Goal: Check status: Verify the current state of an ongoing process or item

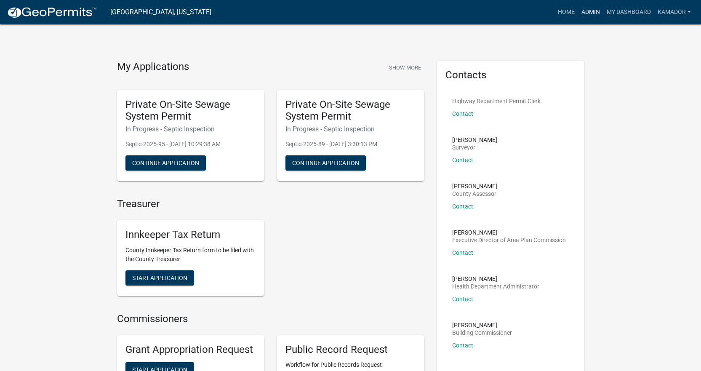
click at [595, 13] on link "Admin" at bounding box center [590, 12] width 25 height 16
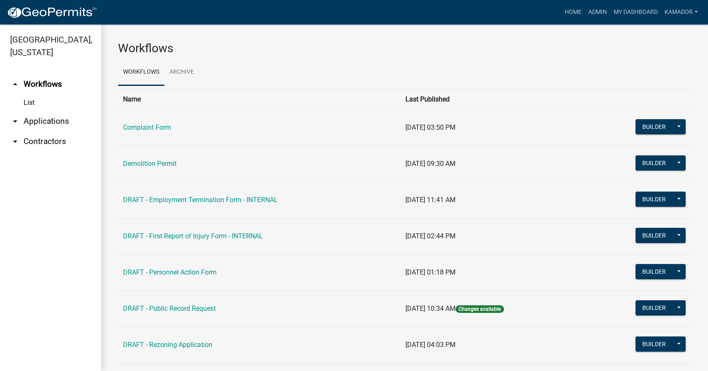
click at [55, 121] on link "arrow_drop_down Applications" at bounding box center [50, 121] width 101 height 20
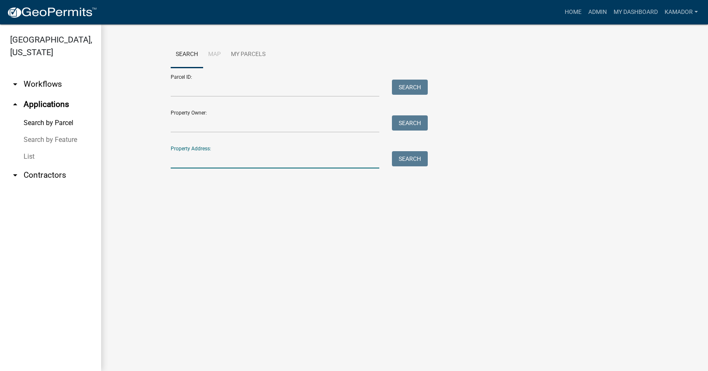
click at [199, 152] on input "Property Address:" at bounding box center [275, 159] width 209 height 17
click at [416, 159] on button "Search" at bounding box center [410, 158] width 36 height 15
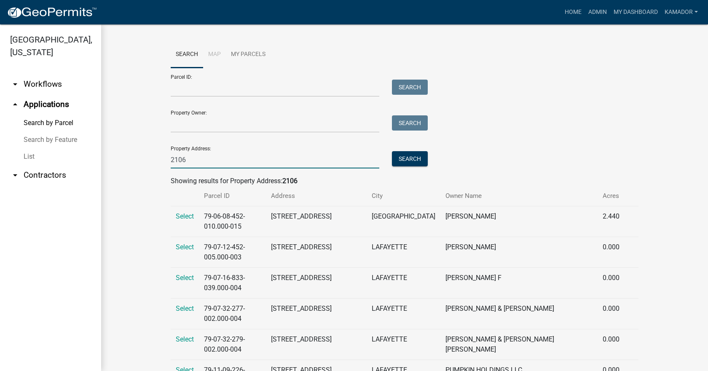
click at [203, 154] on input "2106" at bounding box center [275, 159] width 209 height 17
type input "2106 e 950"
click at [406, 157] on button "Search" at bounding box center [410, 158] width 36 height 15
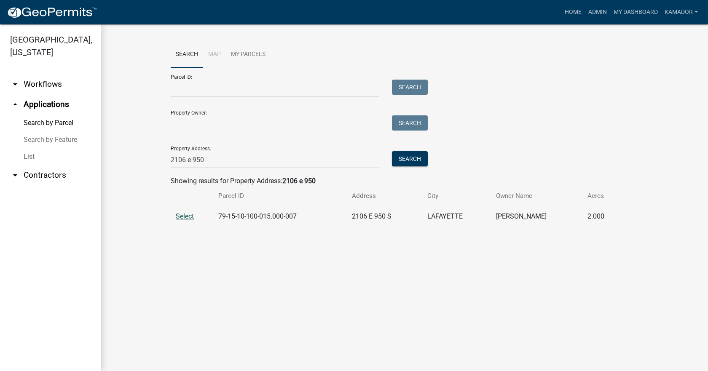
click at [188, 216] on span "Select" at bounding box center [185, 216] width 18 height 8
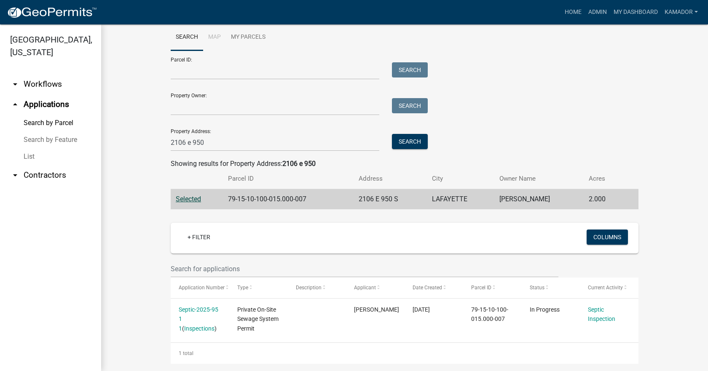
scroll to position [27, 0]
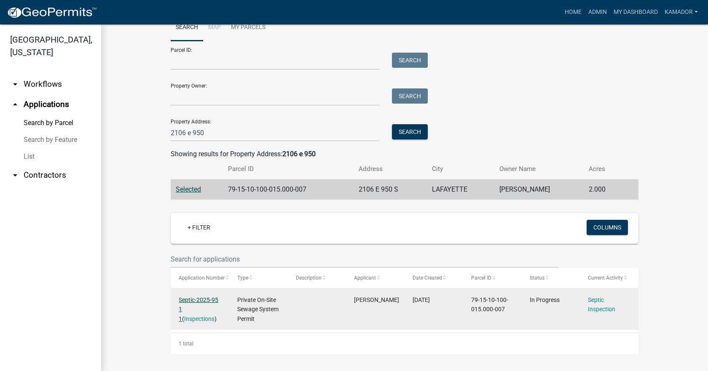
click at [203, 298] on link "Septic-2025-95 1 1" at bounding box center [199, 310] width 40 height 26
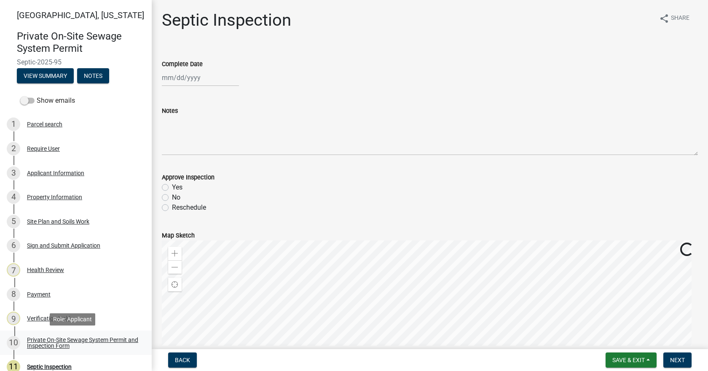
click at [59, 345] on div "Private On-Site Sewage System Permit and Inspection Form" at bounding box center [82, 343] width 111 height 12
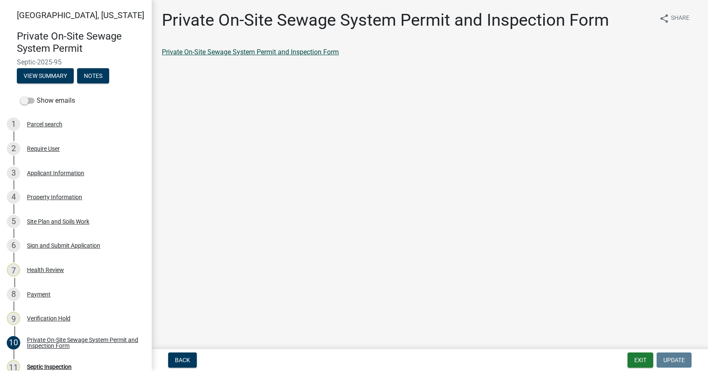
click at [275, 56] on link "Private On-Site Sewage System Permit and Inspection Form" at bounding box center [250, 52] width 177 height 8
